Goal: Transaction & Acquisition: Book appointment/travel/reservation

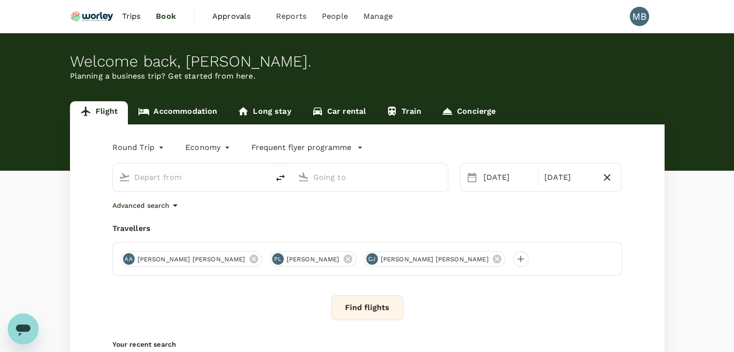
type input "Miri Intl (MYY)"
type input "Kota Kinabalu Intl (BKI)"
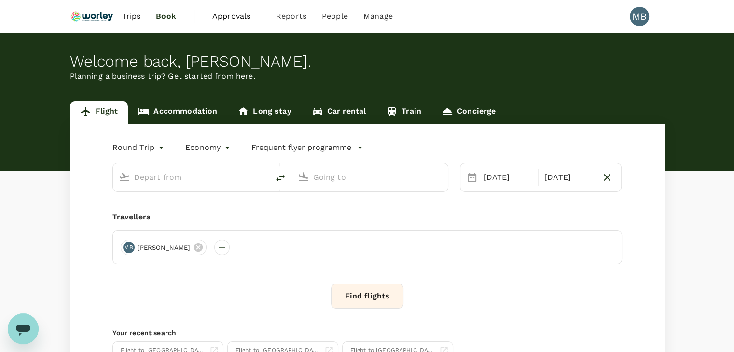
type input "Miri Intl (MYY)"
type input "Kota Kinabalu Intl (BKI)"
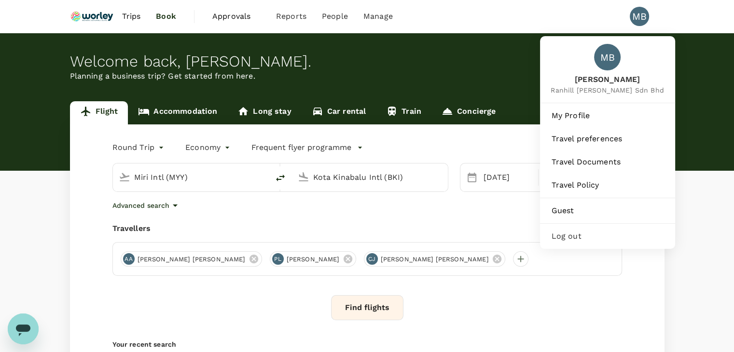
click at [633, 15] on div "MB" at bounding box center [639, 16] width 19 height 19
click at [578, 242] on span "Log out" at bounding box center [608, 237] width 112 height 12
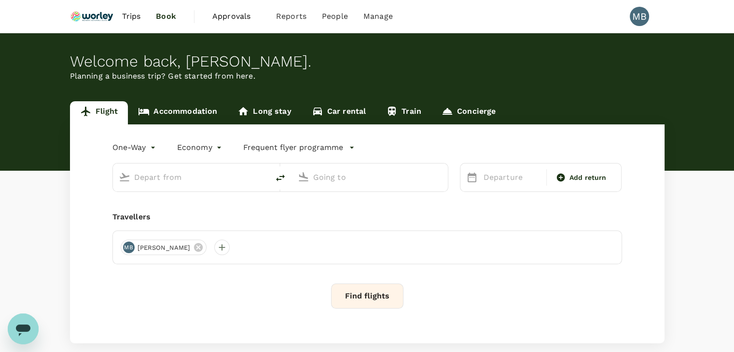
type input "roundtrip"
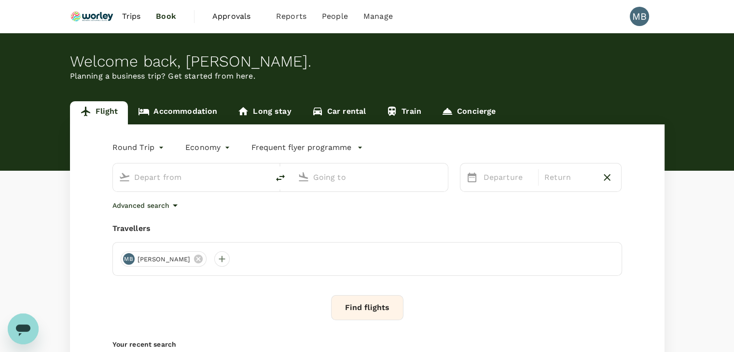
type input "Miri Intl (MYY)"
type input "Kota Kinabalu Intl (BKI)"
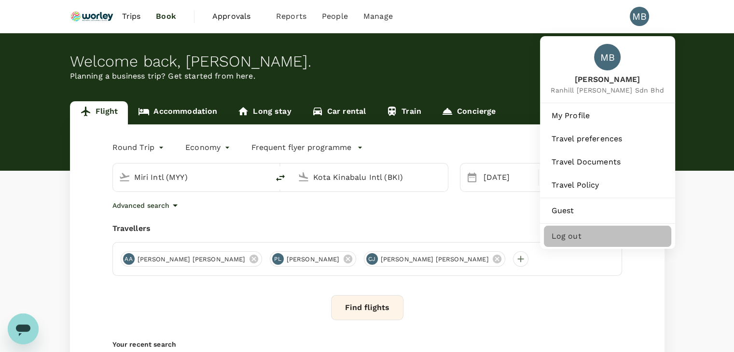
click at [618, 242] on span "Log out" at bounding box center [608, 237] width 112 height 12
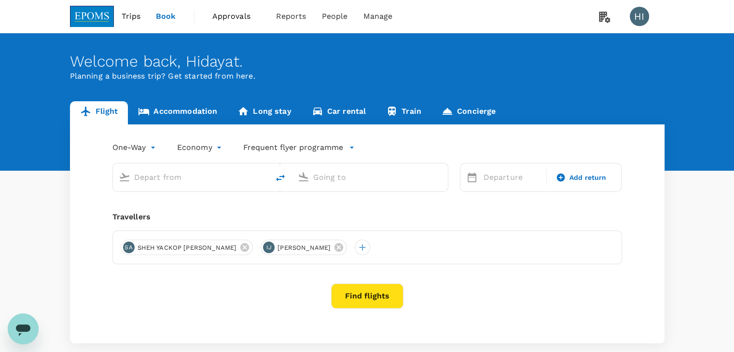
type input "Kuala Lumpur Intl ([GEOGRAPHIC_DATA])"
type input "Kota Kinabalu Intl (BKI)"
type input "Kuala Lumpur Intl ([GEOGRAPHIC_DATA])"
type input "Kota Kinabalu Intl (BKI)"
